Goal: Find specific page/section: Find specific page/section

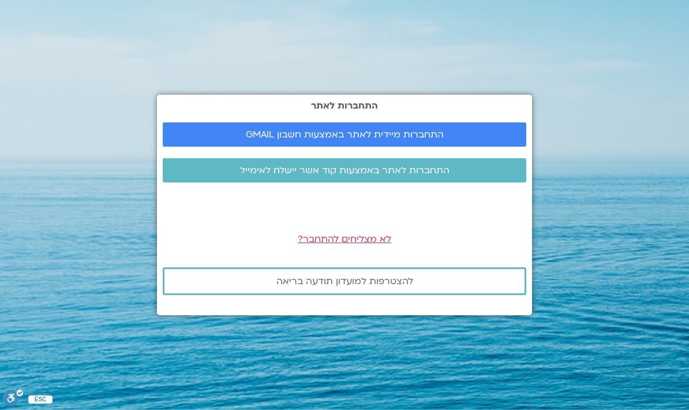
click at [434, 140] on span "התחברות מיידית לאתר באמצעות חשבון GMAIL" at bounding box center [345, 134] width 198 height 10
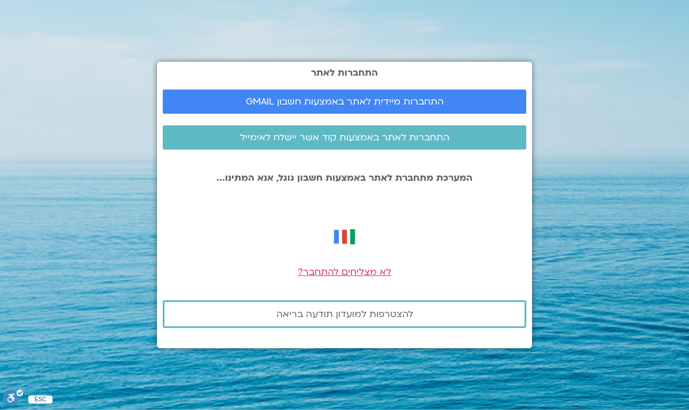
click at [367, 107] on span "התחברות מיידית לאתר באמצעות חשבון GMAIL" at bounding box center [345, 101] width 198 height 10
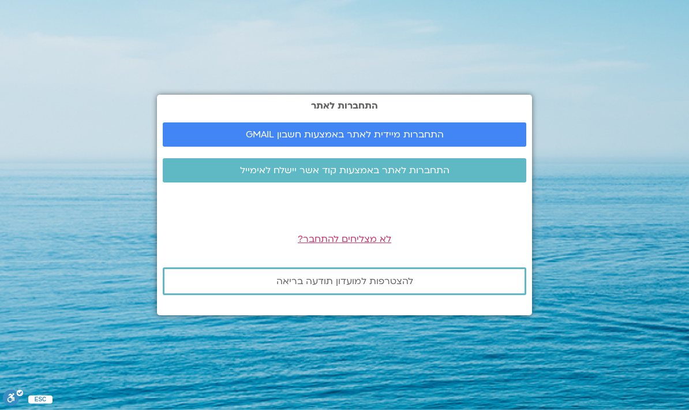
click at [380, 140] on span "התחברות מיידית לאתר באמצעות חשבון GMAIL" at bounding box center [345, 134] width 198 height 10
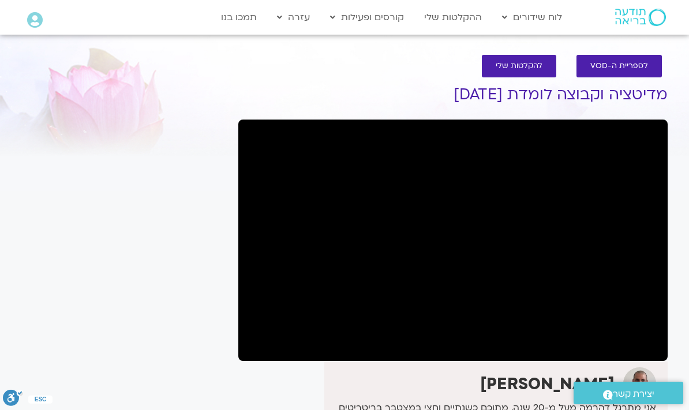
click at [586, 44] on link "לוח שידורים יומי" at bounding box center [559, 41] width 127 height 27
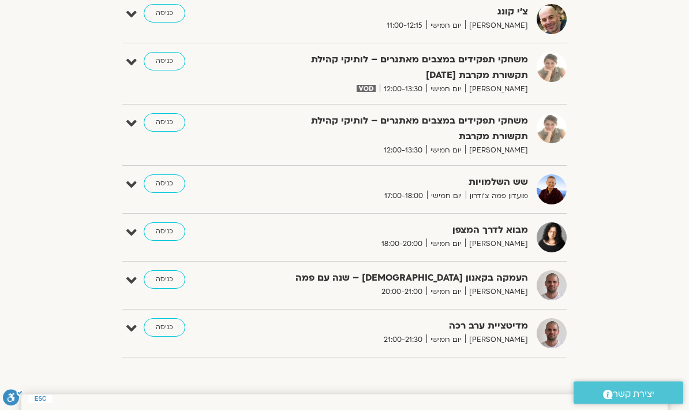
scroll to position [470, 0]
click at [162, 281] on link "כניסה" at bounding box center [165, 279] width 42 height 18
